Goal: Check status: Check status

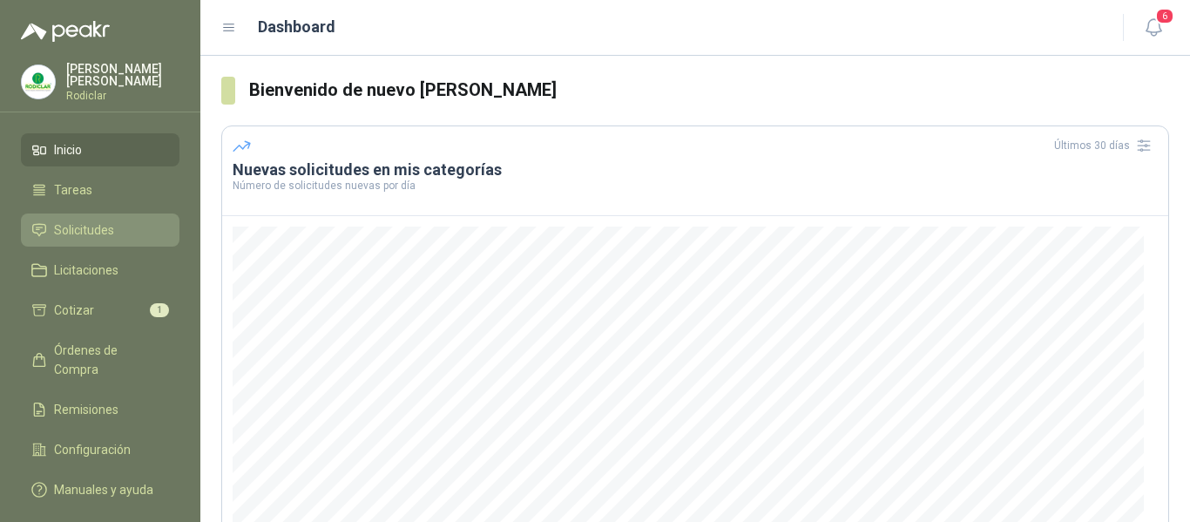
click at [89, 231] on span "Solicitudes" at bounding box center [84, 229] width 60 height 19
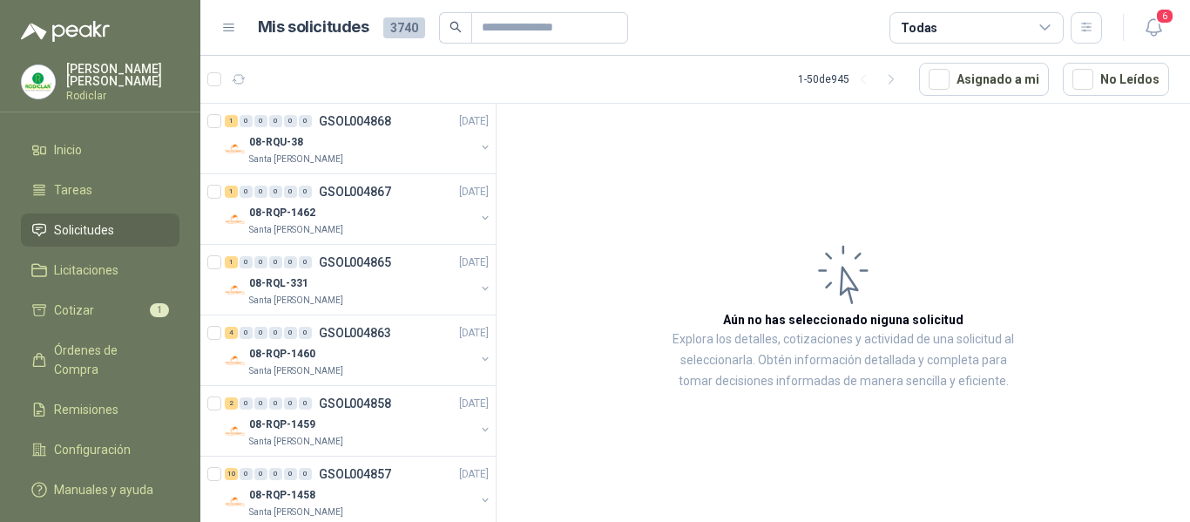
scroll to position [742, 0]
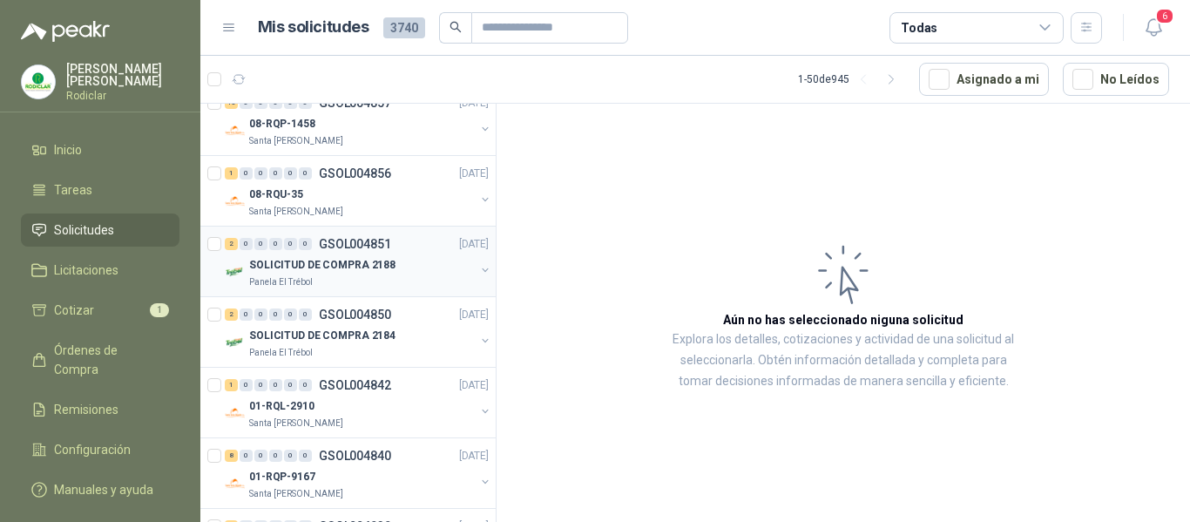
click at [363, 253] on div "2 0 0 0 0 0 GSOL004851 [DATE]" at bounding box center [358, 243] width 267 height 21
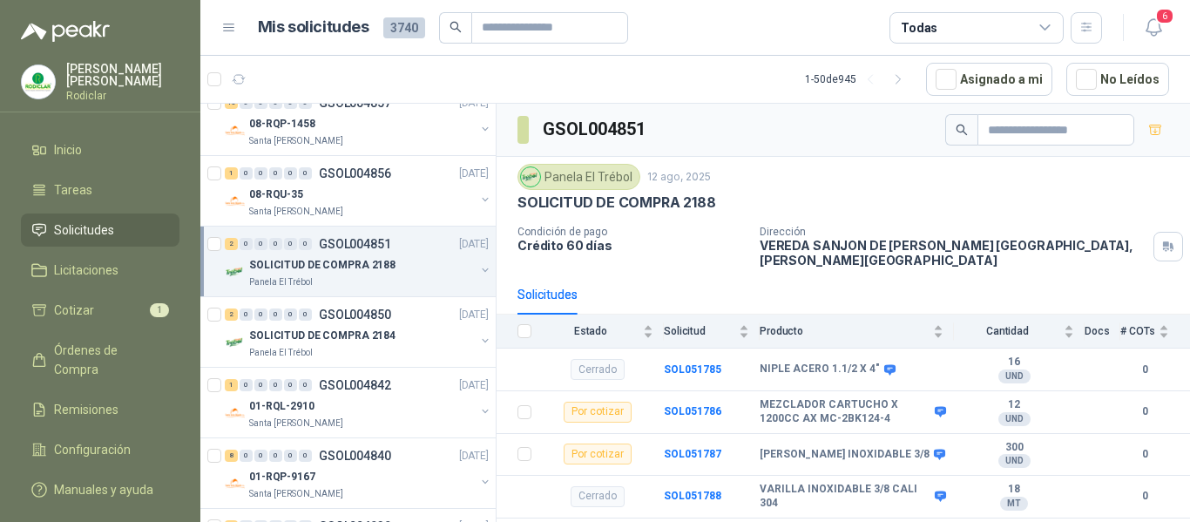
scroll to position [20, 0]
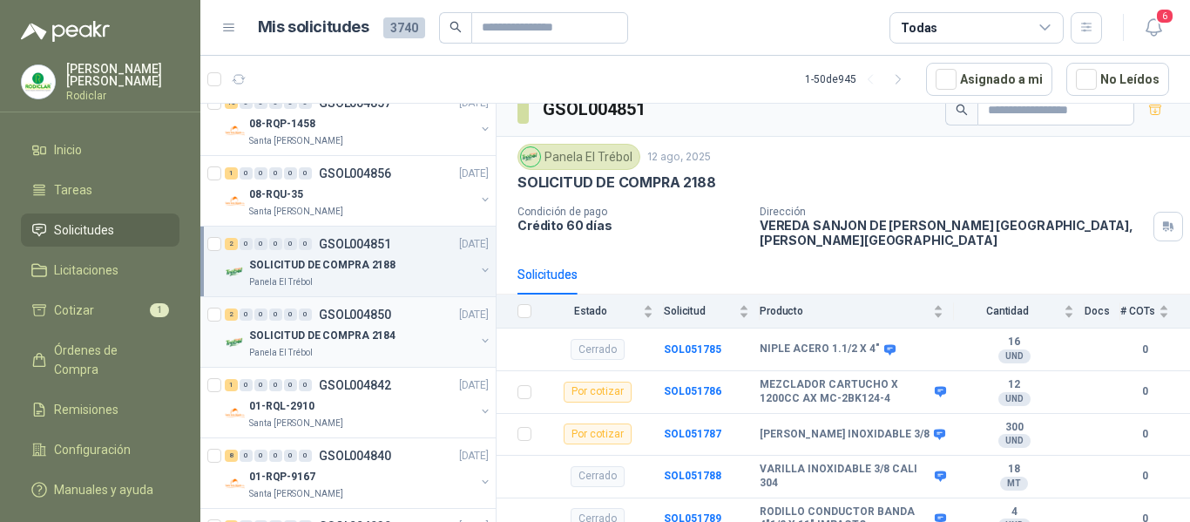
click at [374, 336] on p "SOLICITUD DE COMPRA 2184" at bounding box center [322, 335] width 146 height 17
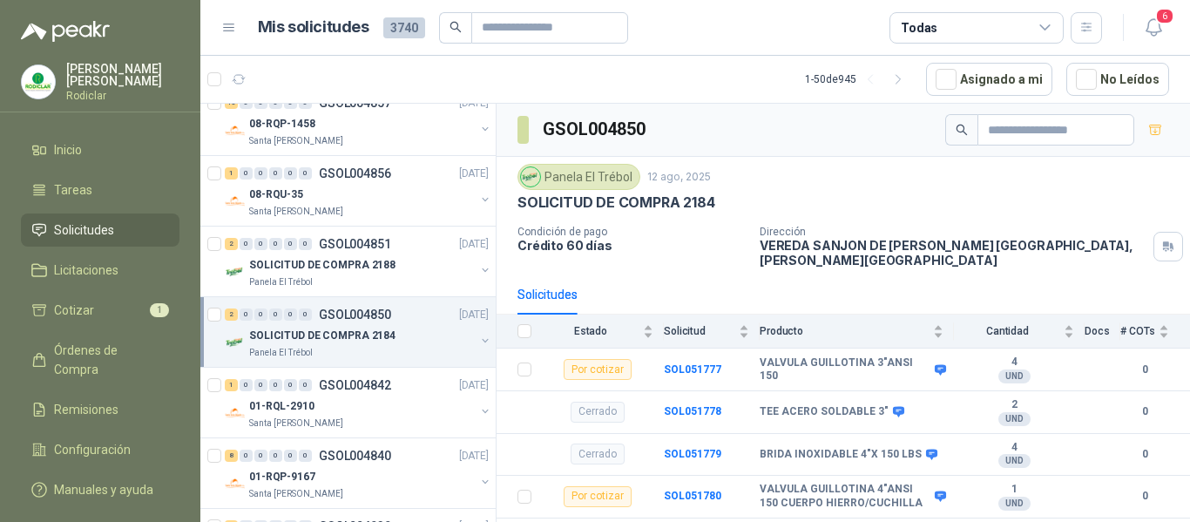
scroll to position [147, 0]
